Goal: Information Seeking & Learning: Learn about a topic

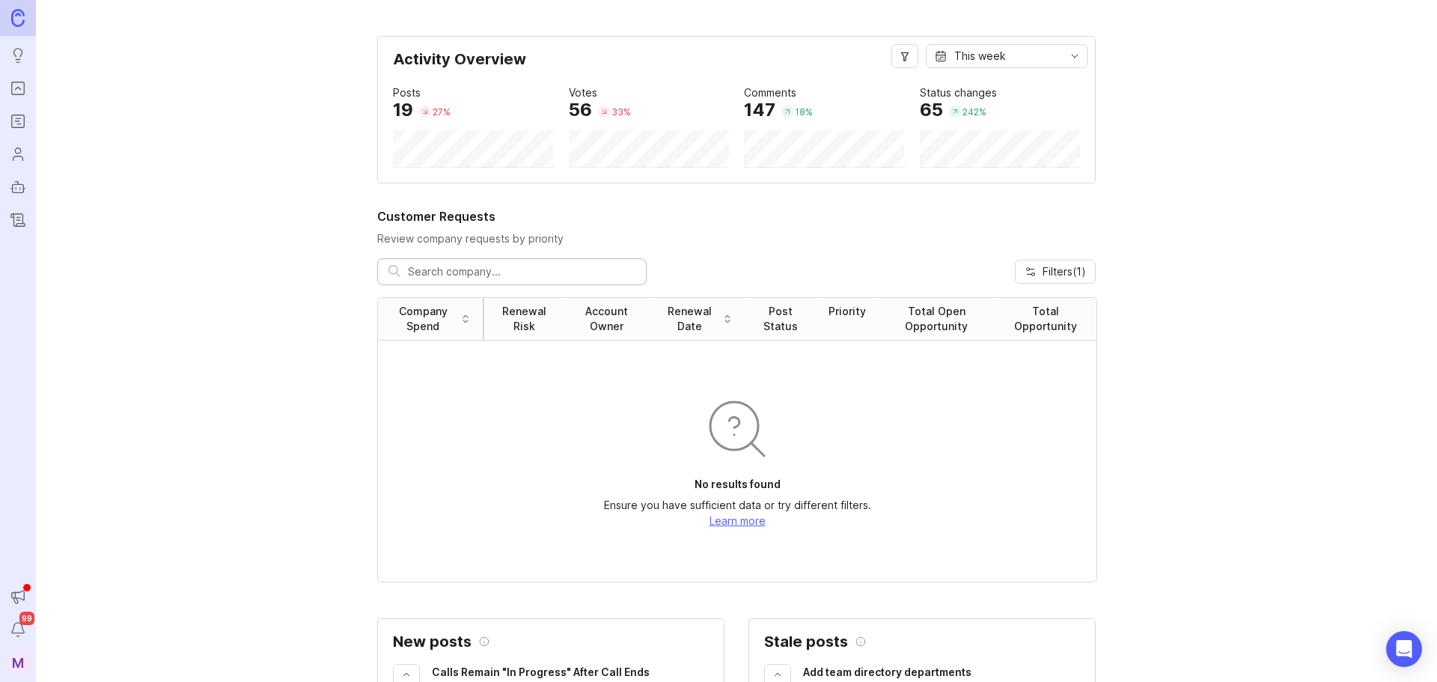
click at [22, 90] on icon "Portal" at bounding box center [18, 88] width 16 height 18
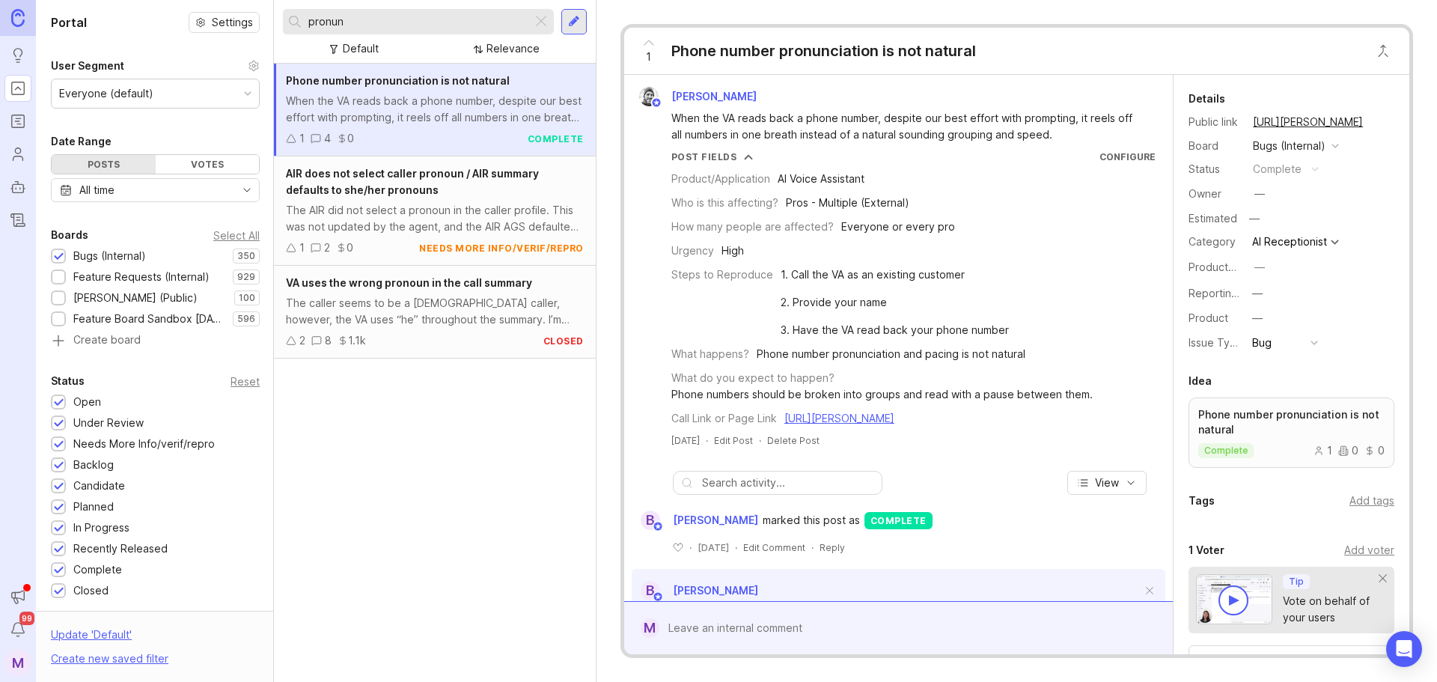
drag, startPoint x: 393, startPoint y: 22, endPoint x: 76, endPoint y: 22, distance: 316.5
click at [77, 22] on div "Portal Settings User Segment Everyone (default) Date Range Posts Votes All time…" at bounding box center [736, 341] width 1401 height 682
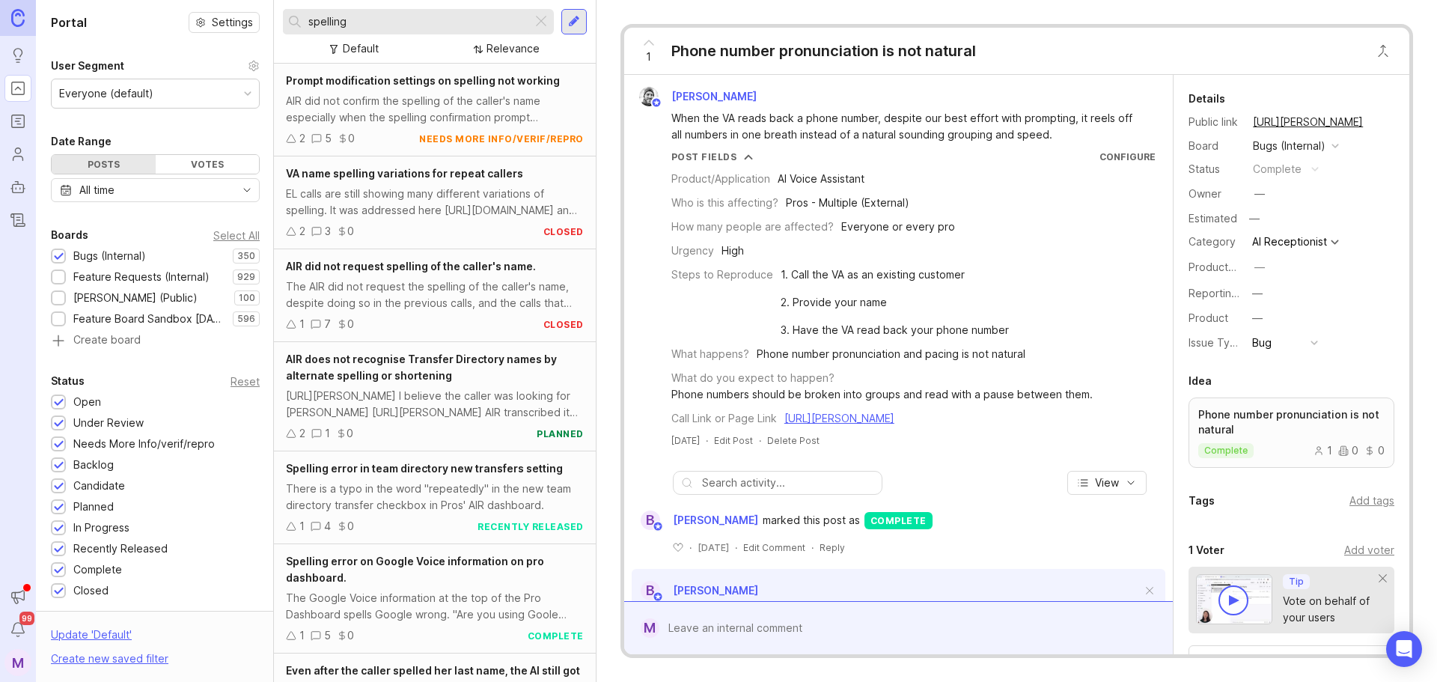
type input "spelling"
click at [468, 306] on div "The AIR did not request the spelling of the caller's name, despite doing so in …" at bounding box center [435, 294] width 298 height 33
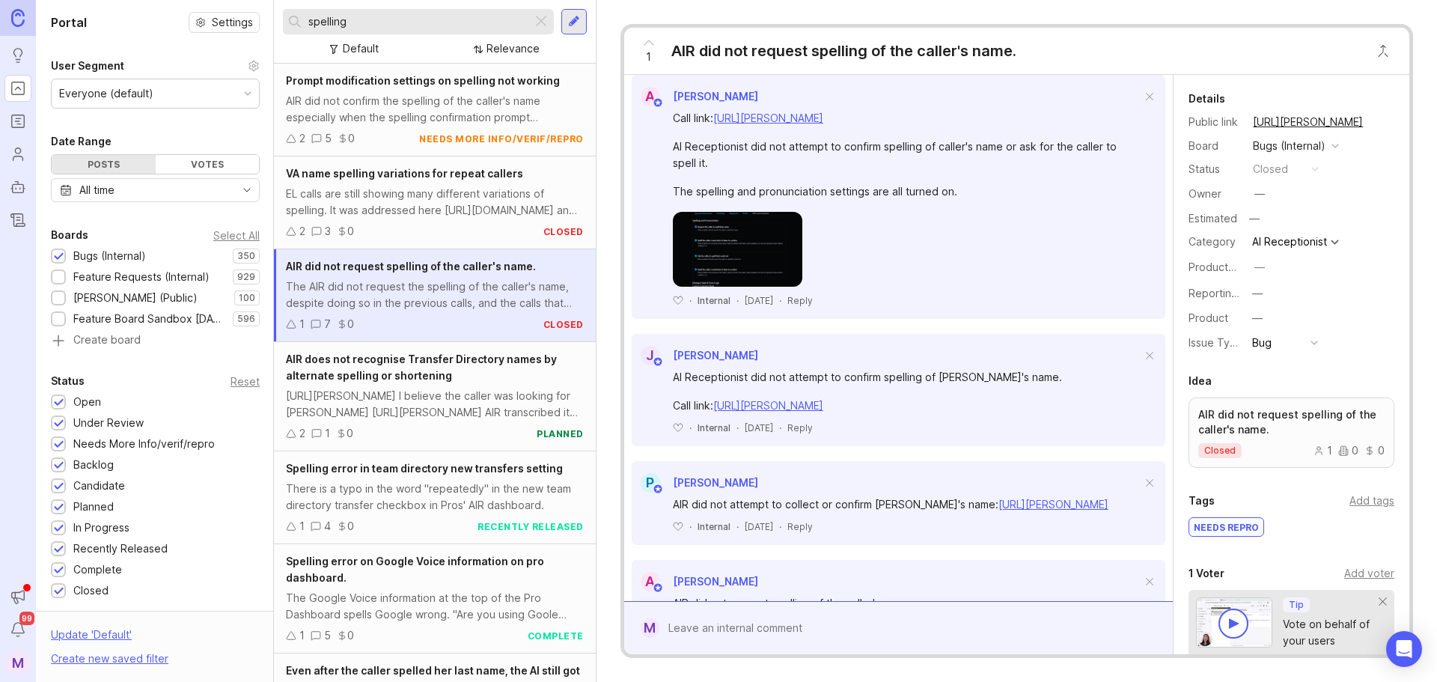
scroll to position [374, 0]
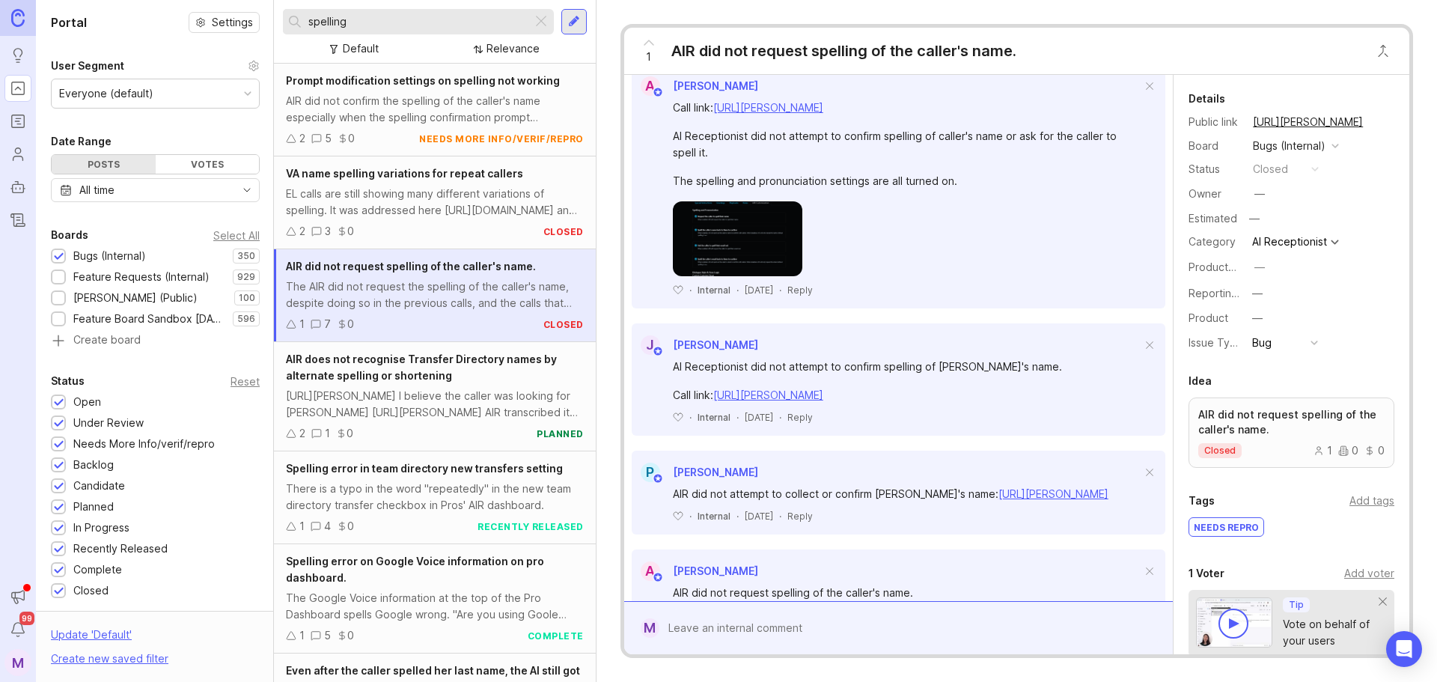
click at [721, 244] on img at bounding box center [737, 238] width 129 height 75
